Goal: Task Accomplishment & Management: Use online tool/utility

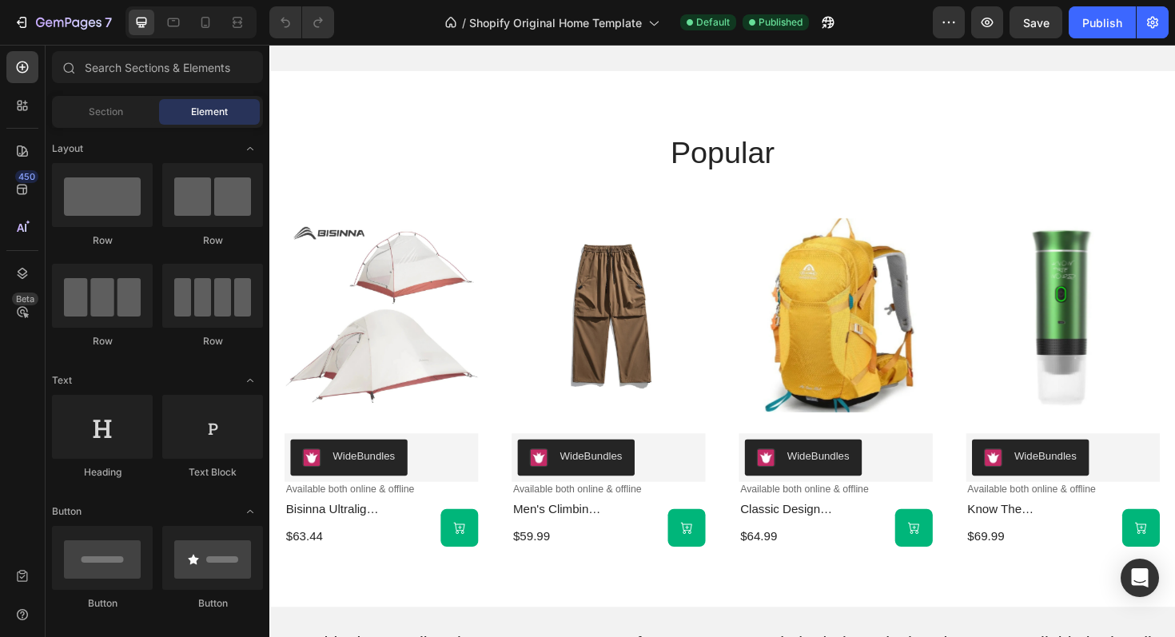
scroll to position [765, 0]
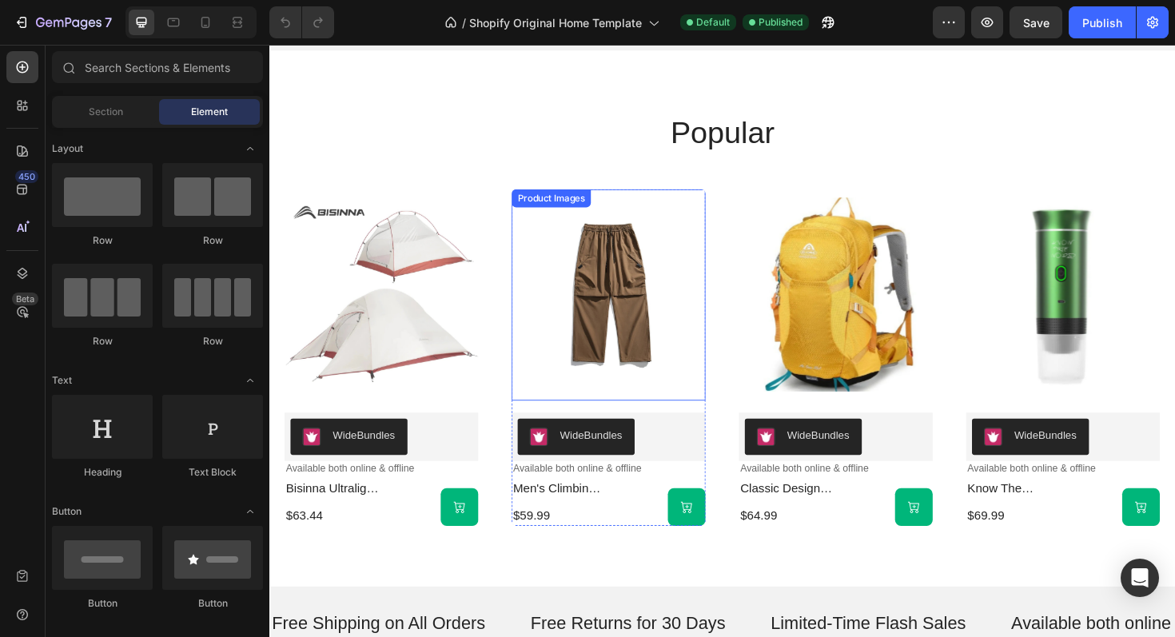
click at [642, 329] on img at bounding box center [629, 310] width 206 height 224
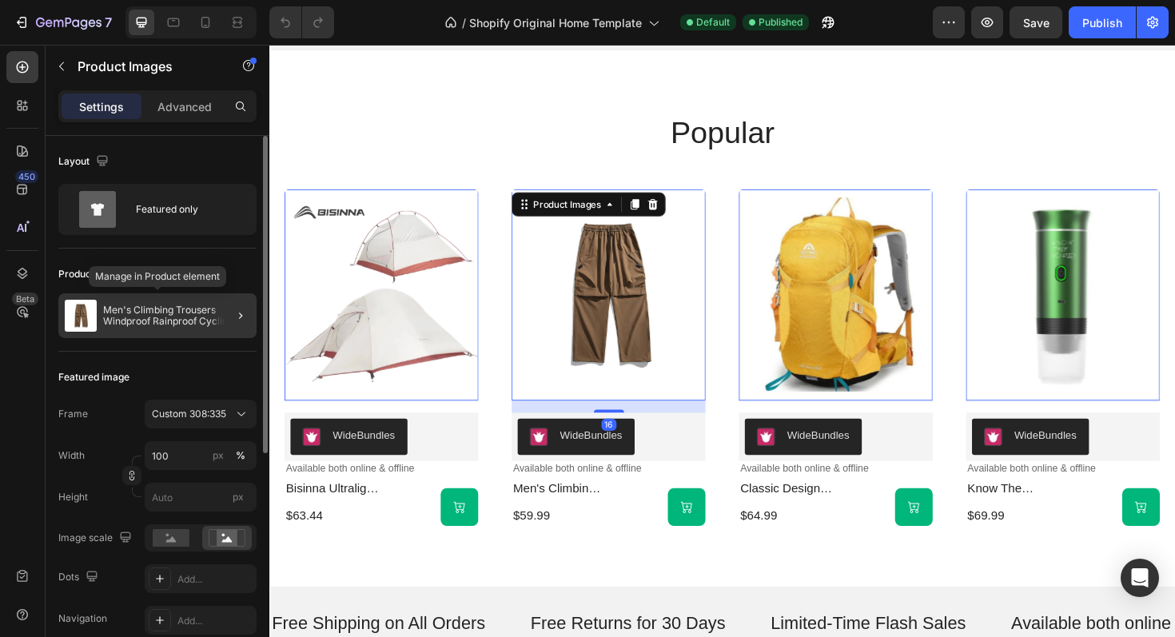
click at [200, 332] on div "Men's Climbing Trousers Windproof Rainproof Cycling Pants" at bounding box center [157, 315] width 198 height 45
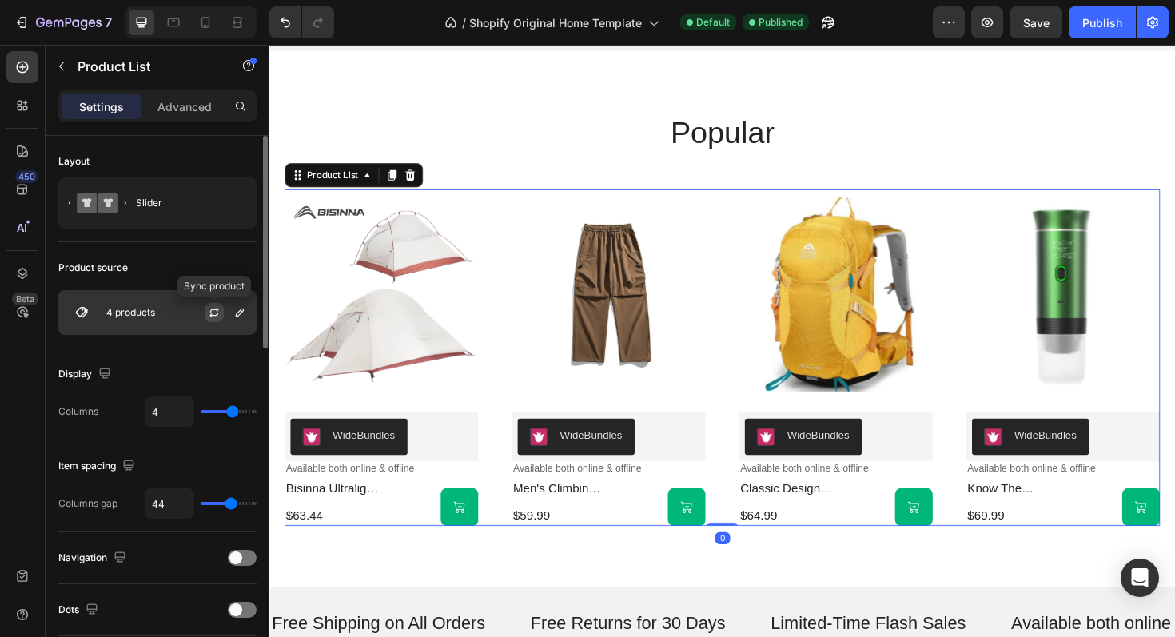
click at [217, 313] on icon "button" at bounding box center [213, 315] width 9 height 5
click at [186, 314] on div at bounding box center [221, 312] width 70 height 43
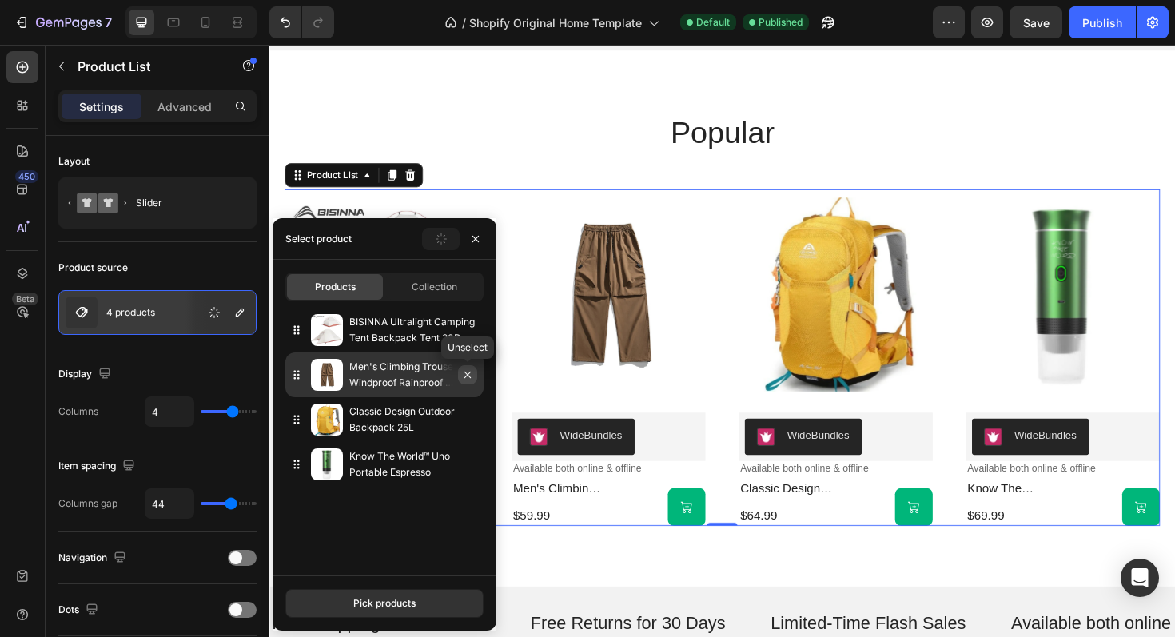
click at [471, 381] on icon "button" at bounding box center [467, 375] width 13 height 13
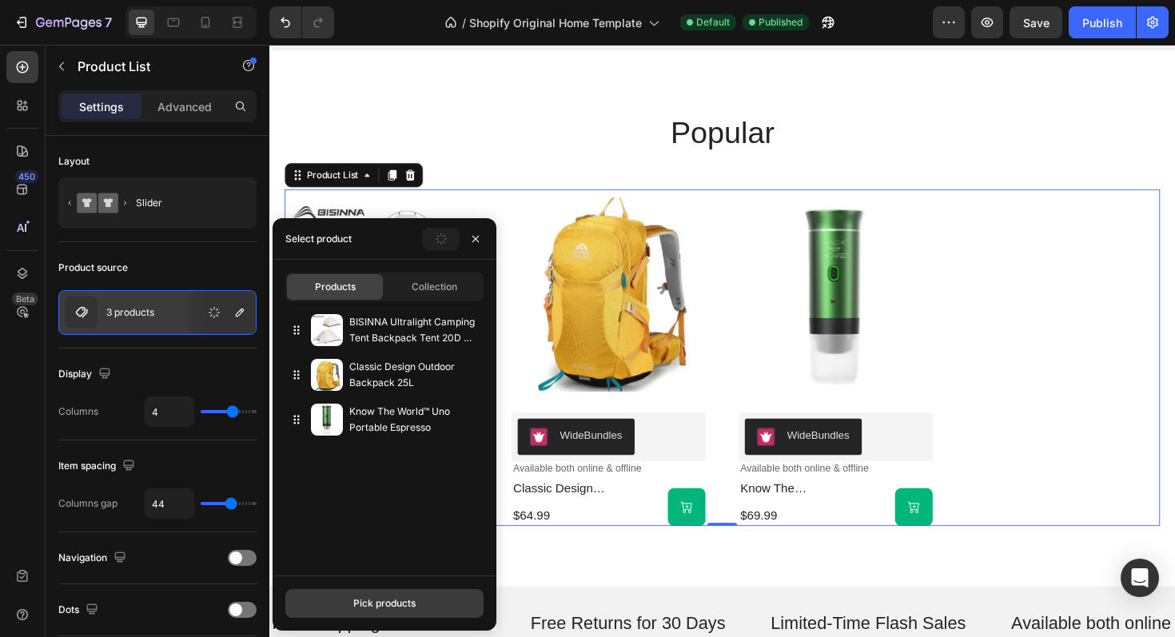
click at [381, 606] on div "Pick products" at bounding box center [384, 604] width 62 height 14
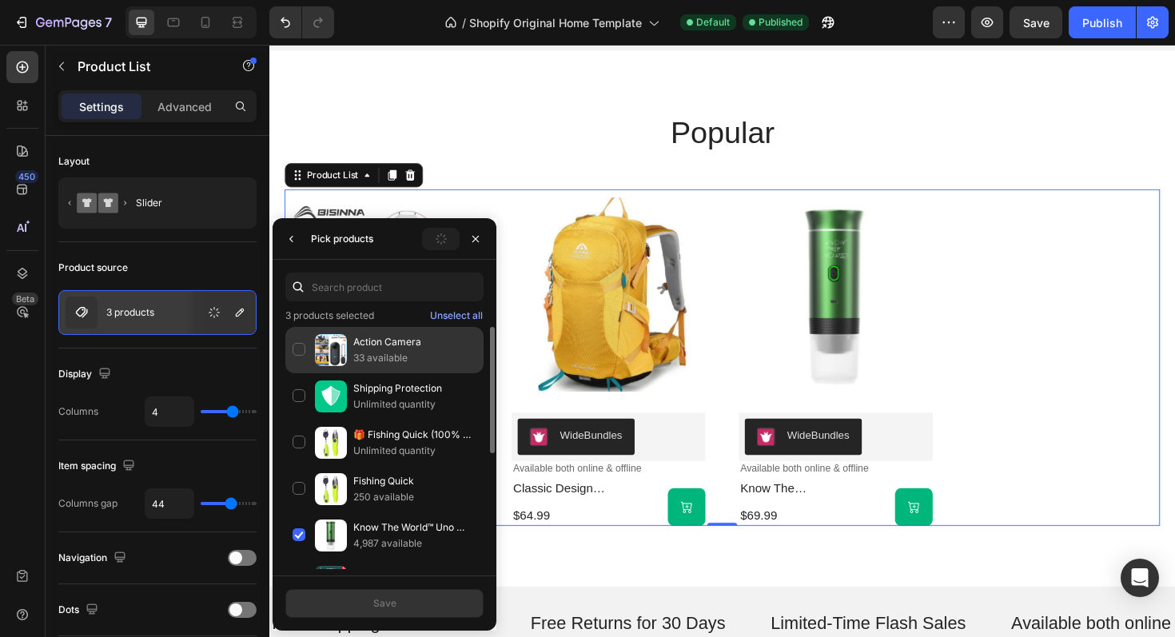
click at [385, 361] on p "33 available" at bounding box center [414, 358] width 123 height 16
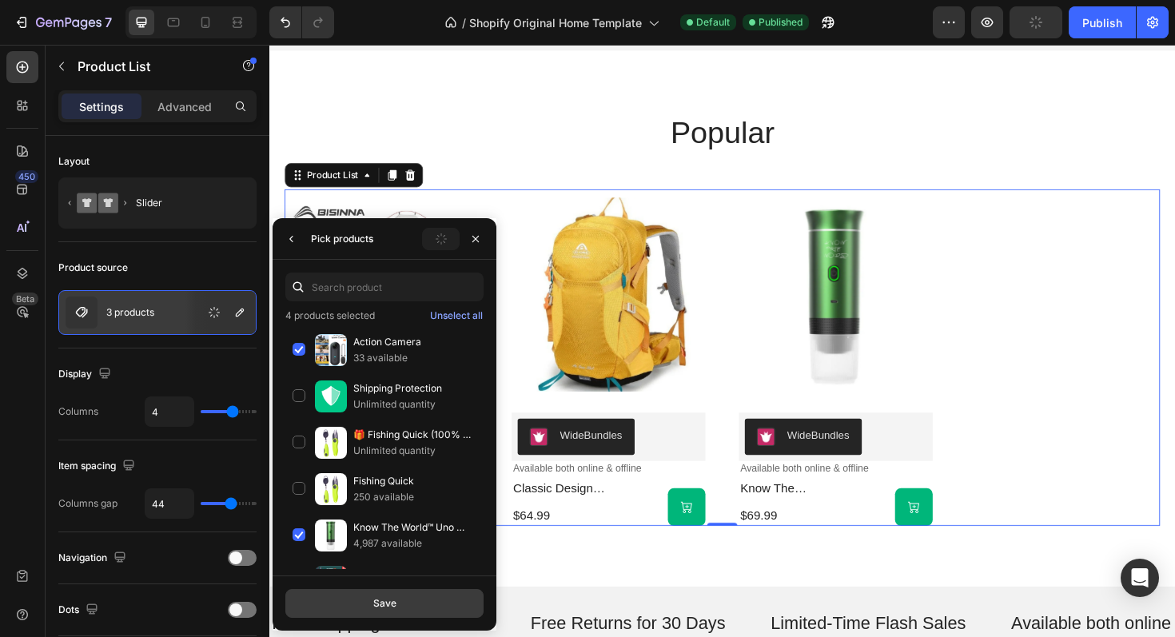
click at [414, 609] on button "Save" at bounding box center [384, 603] width 198 height 29
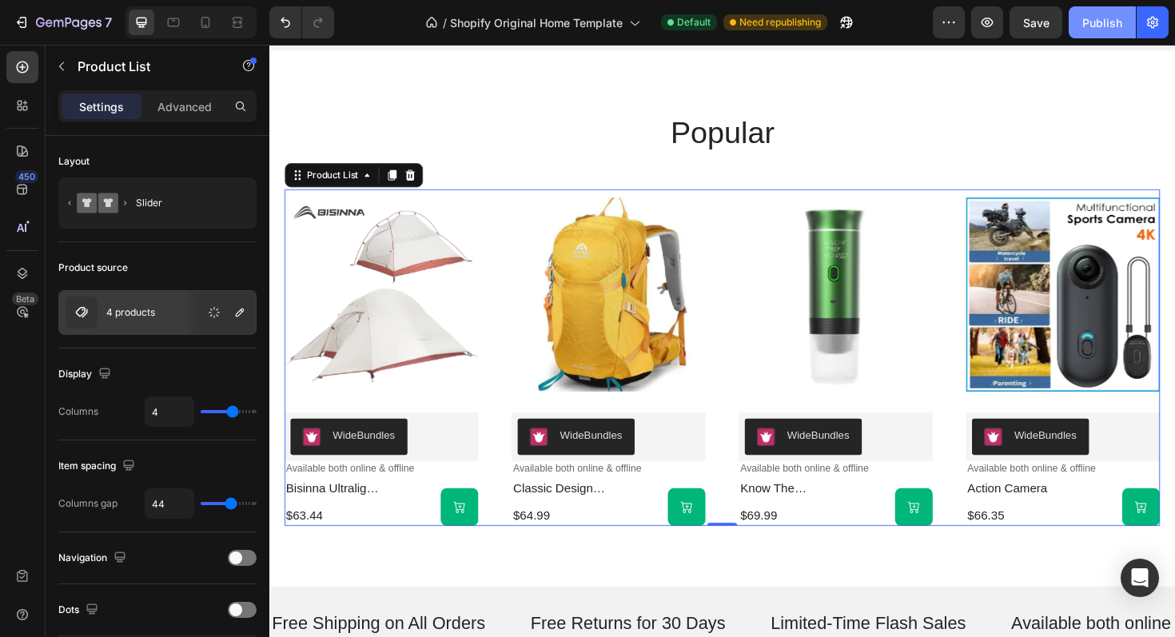
click at [1115, 24] on div "Publish" at bounding box center [1103, 22] width 40 height 17
click at [1115, 24] on button "Publish" at bounding box center [1102, 22] width 67 height 32
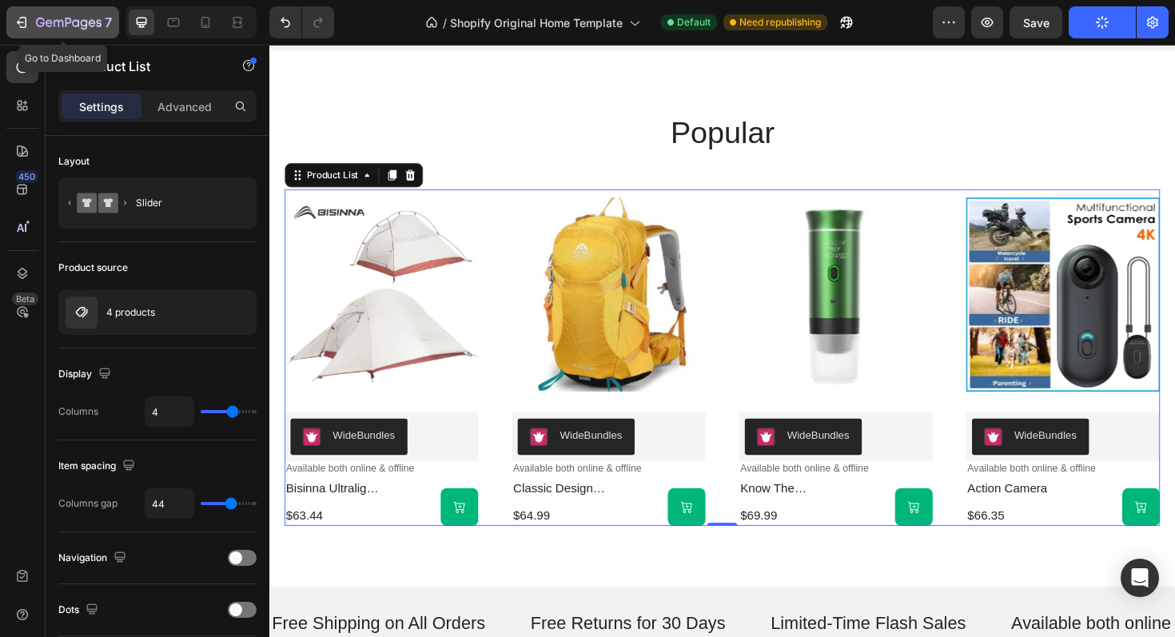
click at [28, 20] on icon "button" at bounding box center [22, 22] width 16 height 16
